Goal: Navigation & Orientation: Find specific page/section

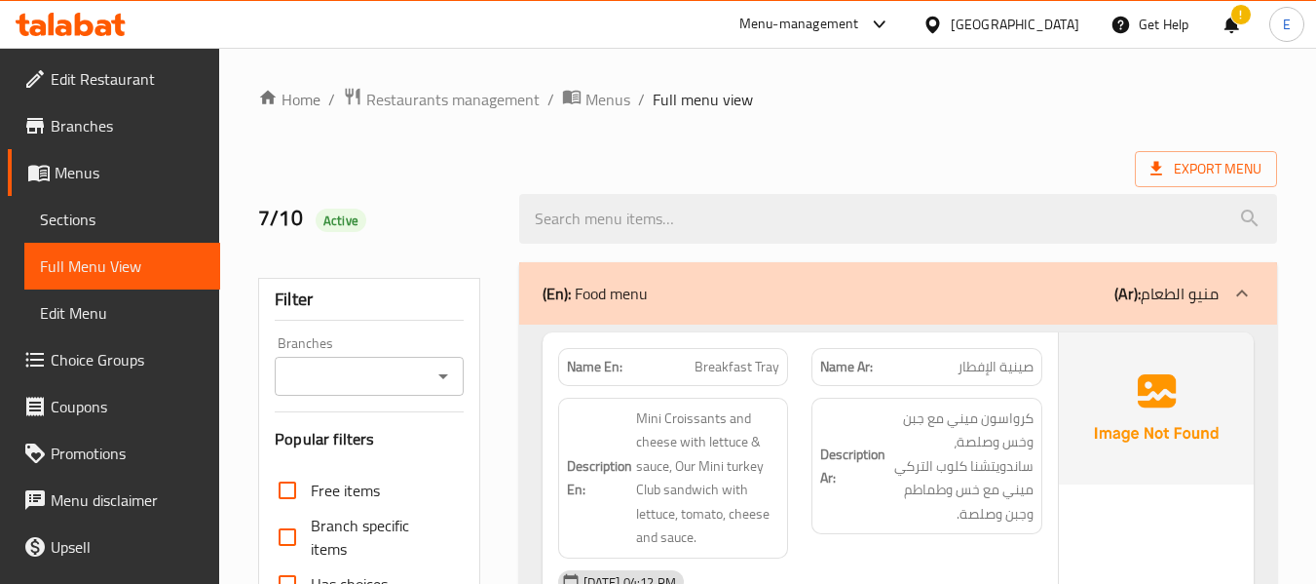
click at [939, 26] on icon at bounding box center [932, 24] width 14 height 17
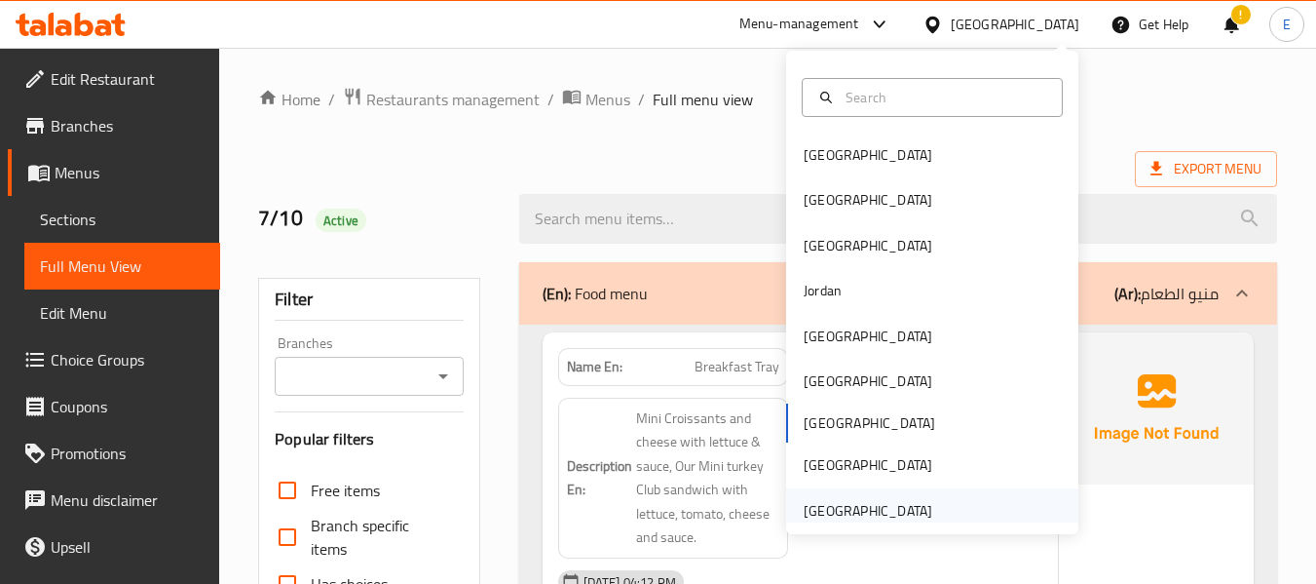
click at [825, 516] on div "[GEOGRAPHIC_DATA]" at bounding box center [868, 510] width 129 height 21
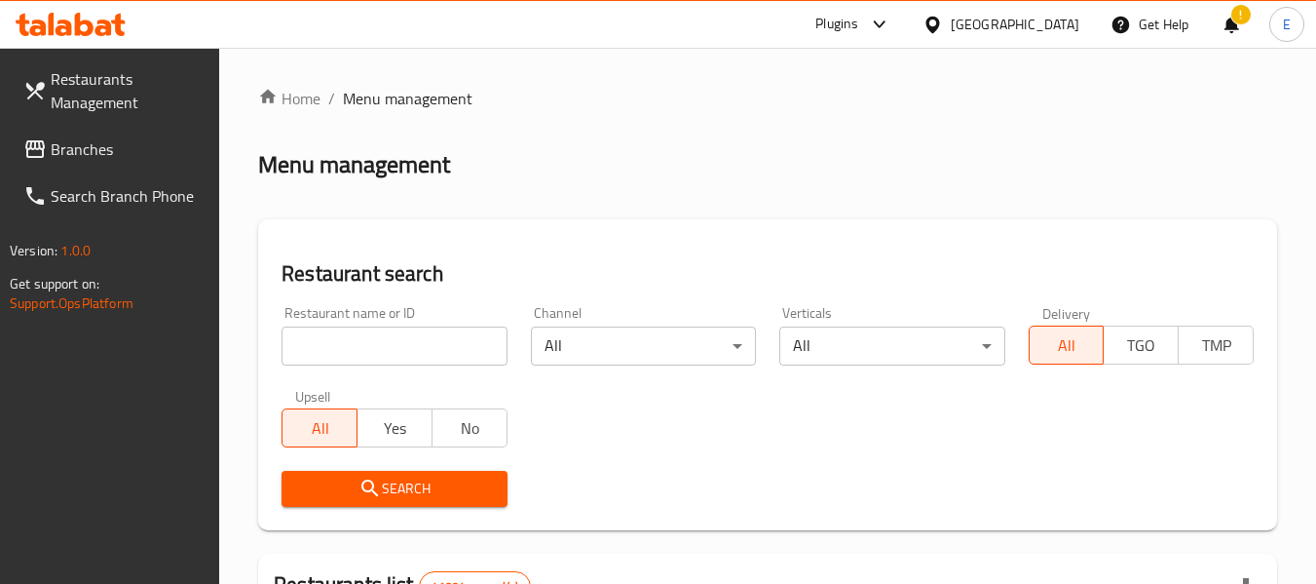
click at [67, 149] on span "Branches" at bounding box center [128, 148] width 154 height 23
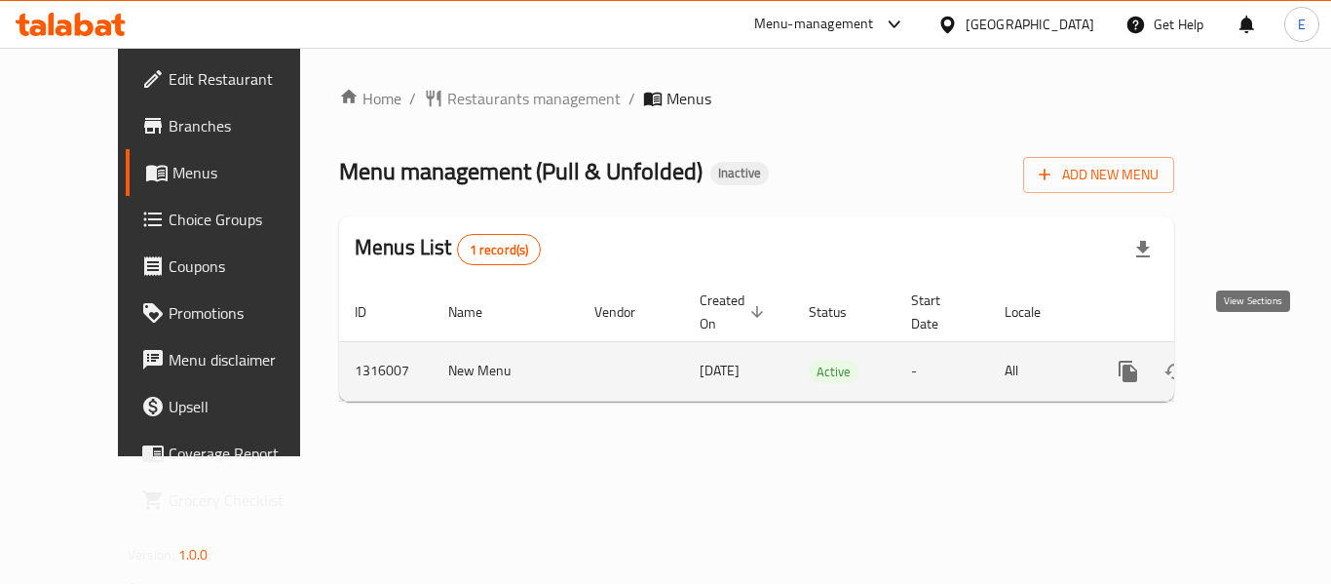
click at [1265, 353] on link "enhanced table" at bounding box center [1268, 371] width 47 height 47
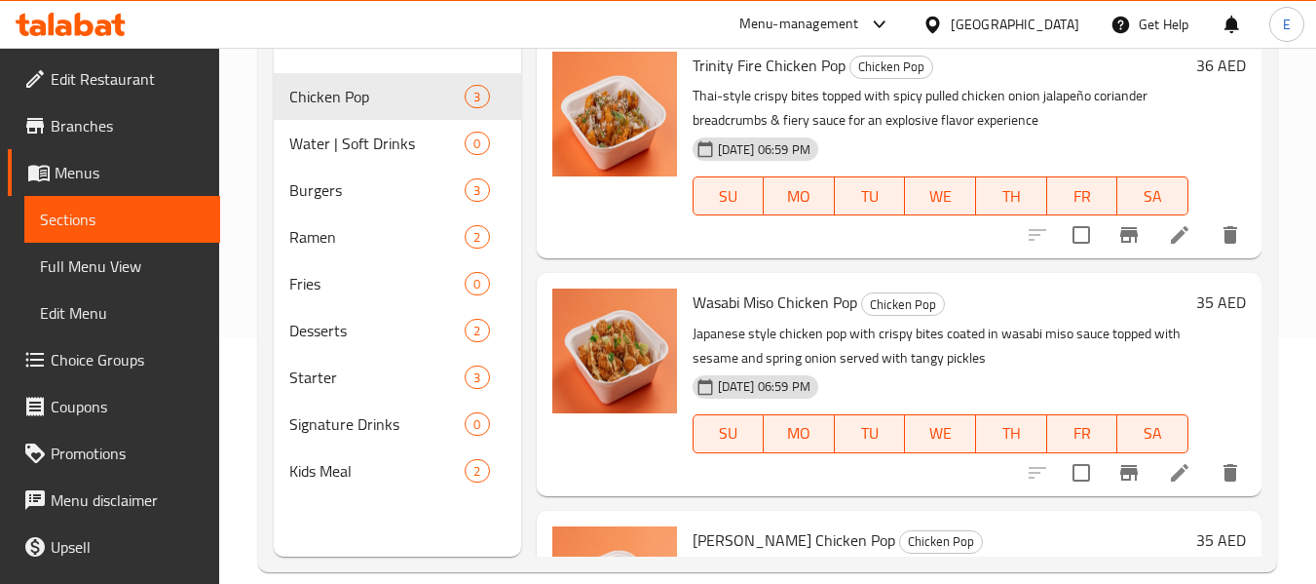
scroll to position [273, 0]
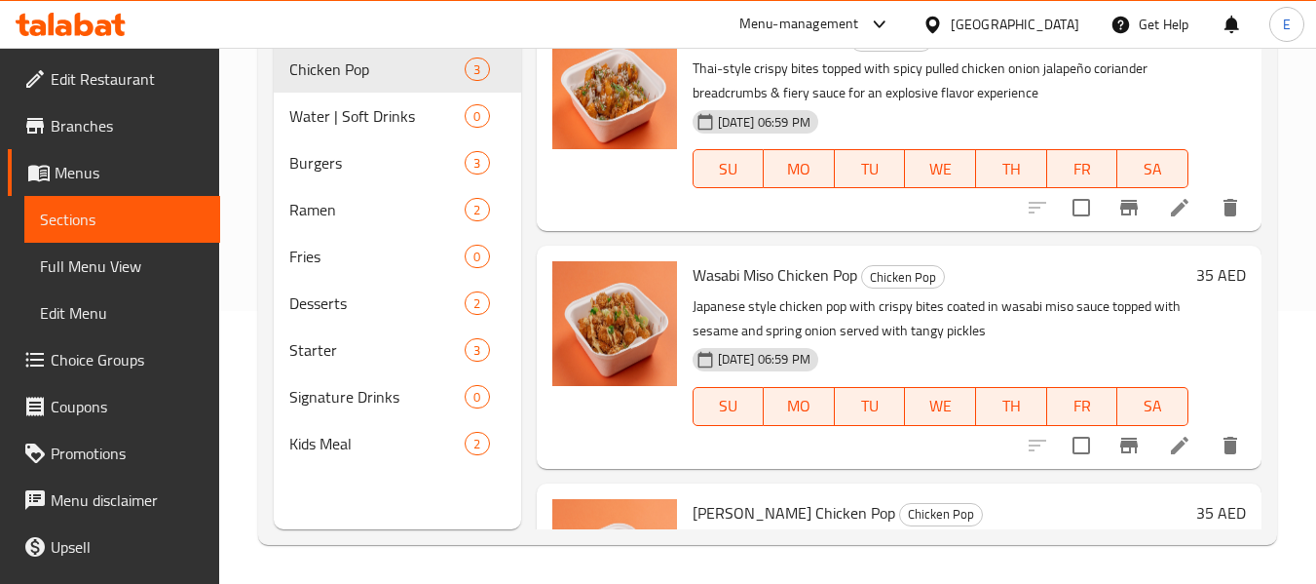
click at [119, 272] on span "Full Menu View" at bounding box center [122, 265] width 165 height 23
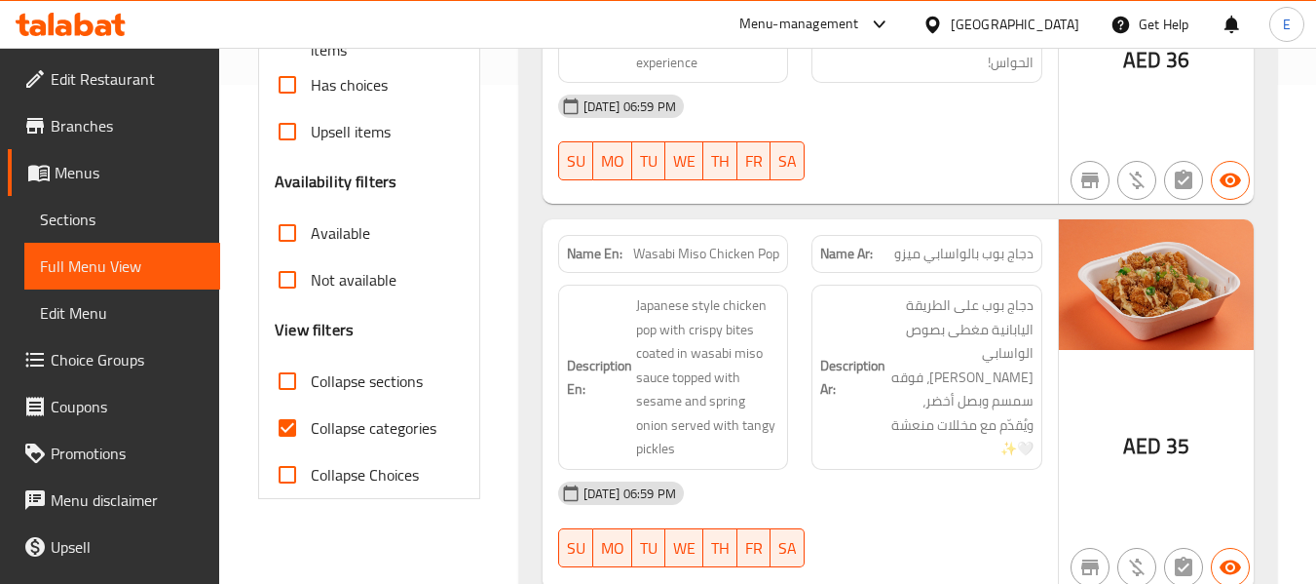
scroll to position [565, 0]
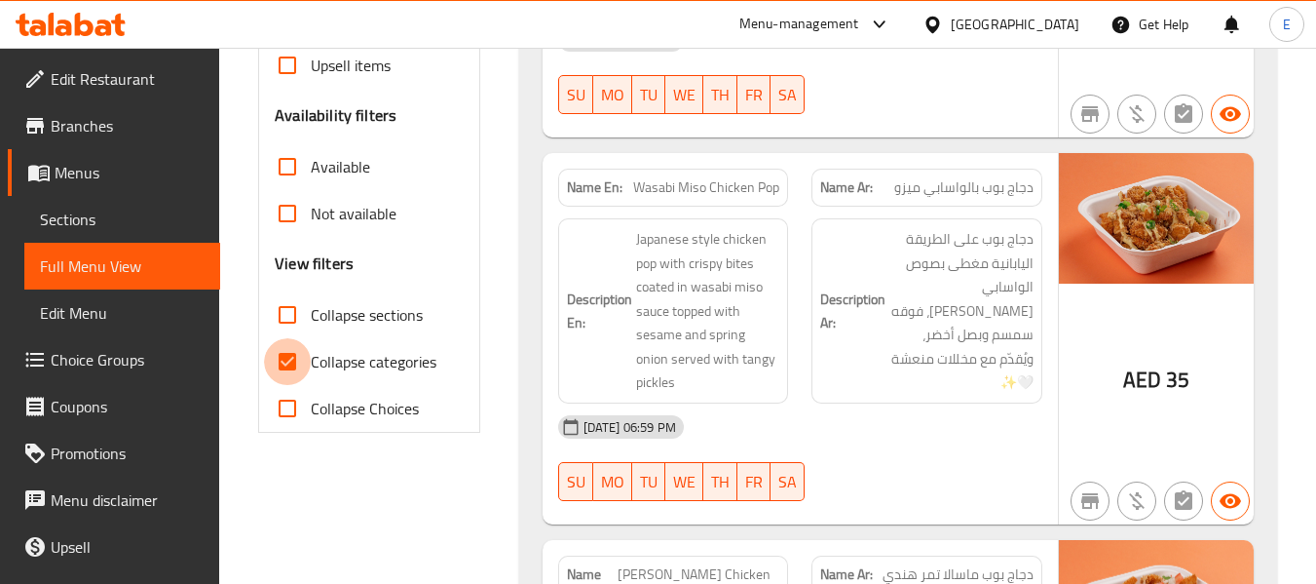
click at [277, 360] on input "Collapse categories" at bounding box center [287, 361] width 47 height 47
checkbox input "false"
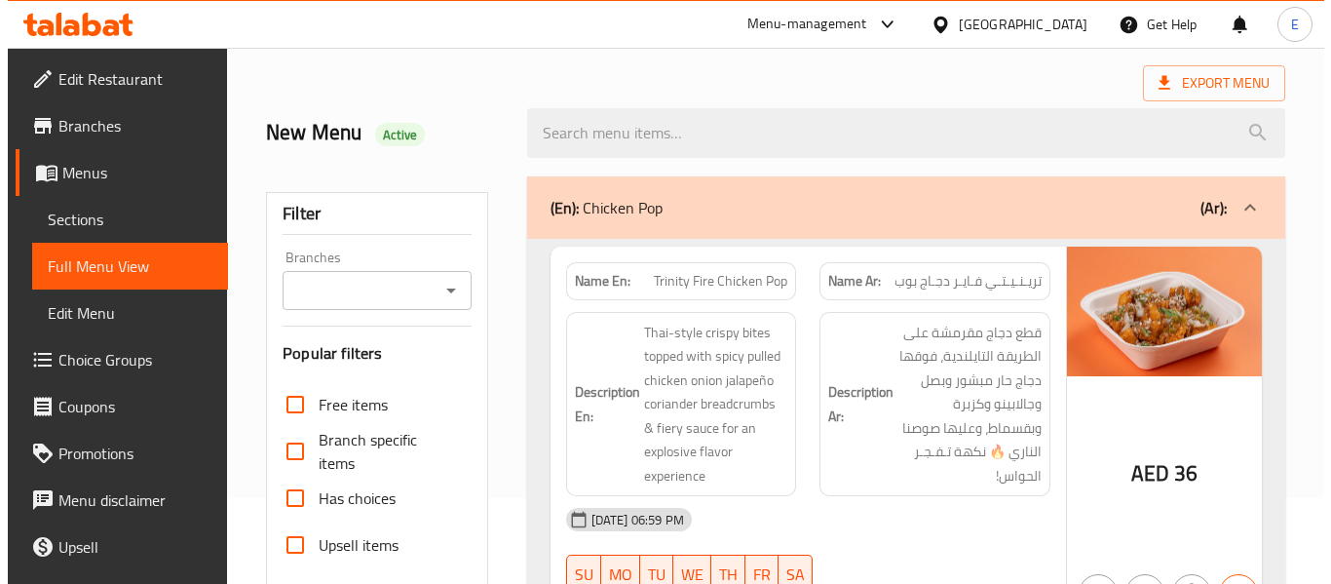
scroll to position [0, 0]
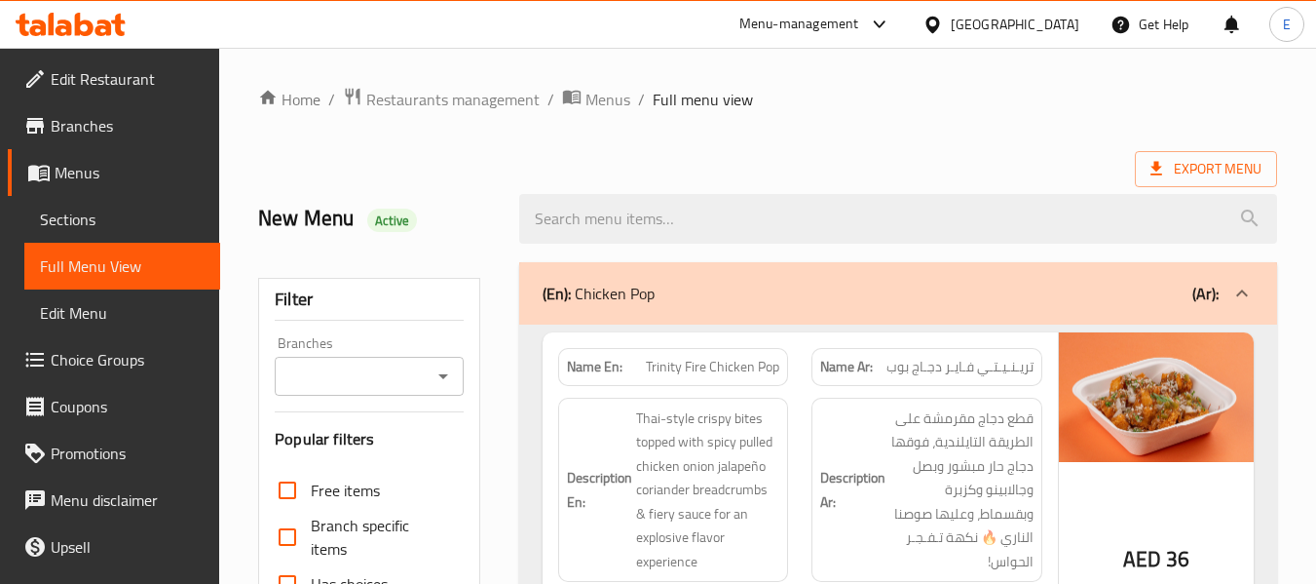
click at [930, 101] on ol "Home / Restaurants management / Menus / Full menu view" at bounding box center [767, 99] width 1019 height 25
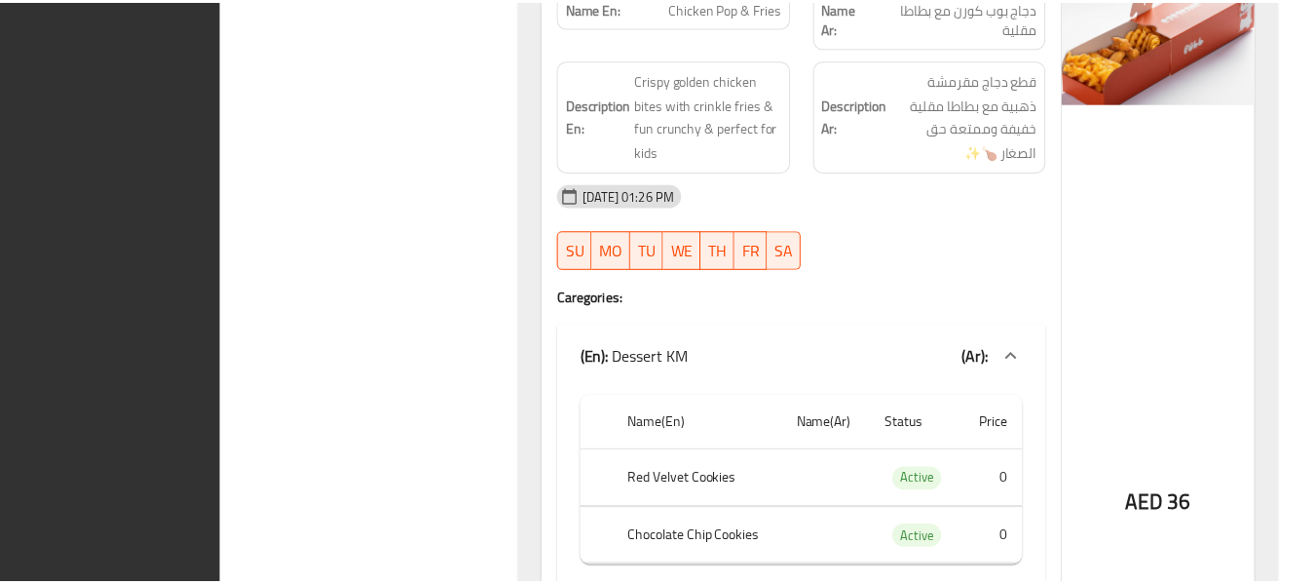
scroll to position [8909, 0]
